Goal: Navigation & Orientation: Find specific page/section

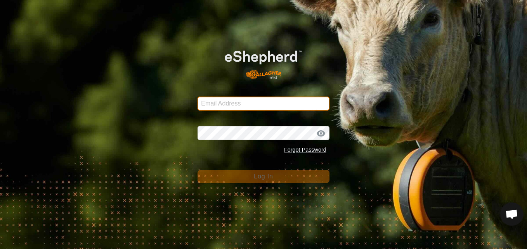
type input "dannypayne1950@yahoo.com"
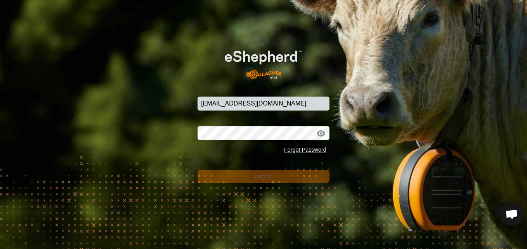
scroll to position [1039, 0]
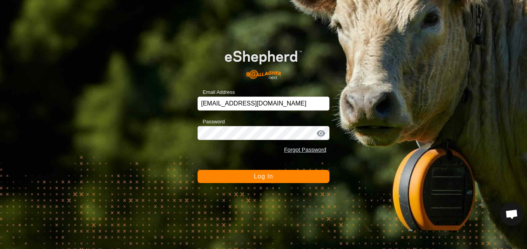
drag, startPoint x: 91, startPoint y: 145, endPoint x: 346, endPoint y: 62, distance: 268.2
click at [344, 56] on div "Email Address dannypayne1950@yahoo.com Password Forgot Password Log In" at bounding box center [263, 124] width 527 height 249
click at [322, 132] on div at bounding box center [321, 134] width 12 height 8
click at [320, 133] on div at bounding box center [321, 134] width 12 height 8
click at [302, 175] on button "Log In" at bounding box center [263, 176] width 132 height 13
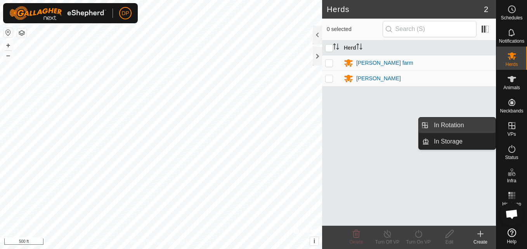
click at [485, 123] on link "In Rotation" at bounding box center [462, 126] width 66 height 16
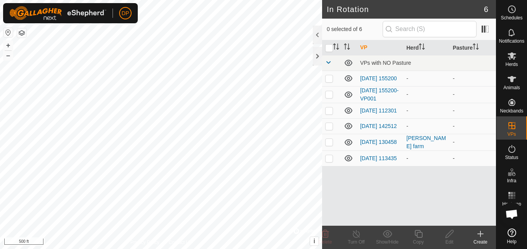
click at [350, 161] on icon at bounding box center [349, 158] width 8 height 6
click at [348, 127] on icon at bounding box center [348, 125] width 9 height 9
click at [347, 113] on icon at bounding box center [348, 110] width 9 height 9
click at [348, 98] on icon at bounding box center [348, 94] width 9 height 9
click at [349, 78] on icon at bounding box center [349, 78] width 8 height 6
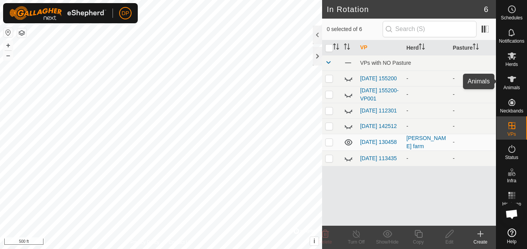
click at [512, 79] on icon at bounding box center [511, 79] width 9 height 6
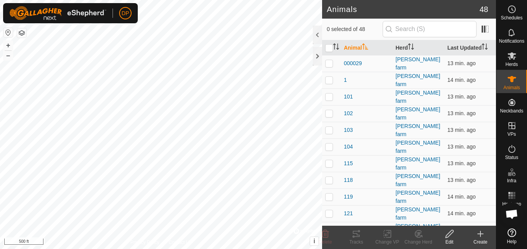
scroll to position [1039, 0]
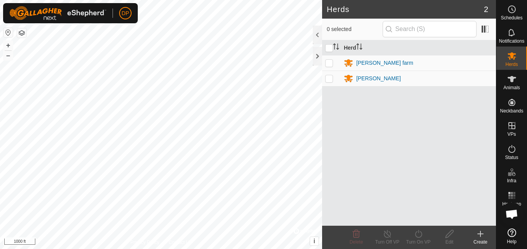
scroll to position [1039, 0]
